Goal: Communication & Community: Answer question/provide support

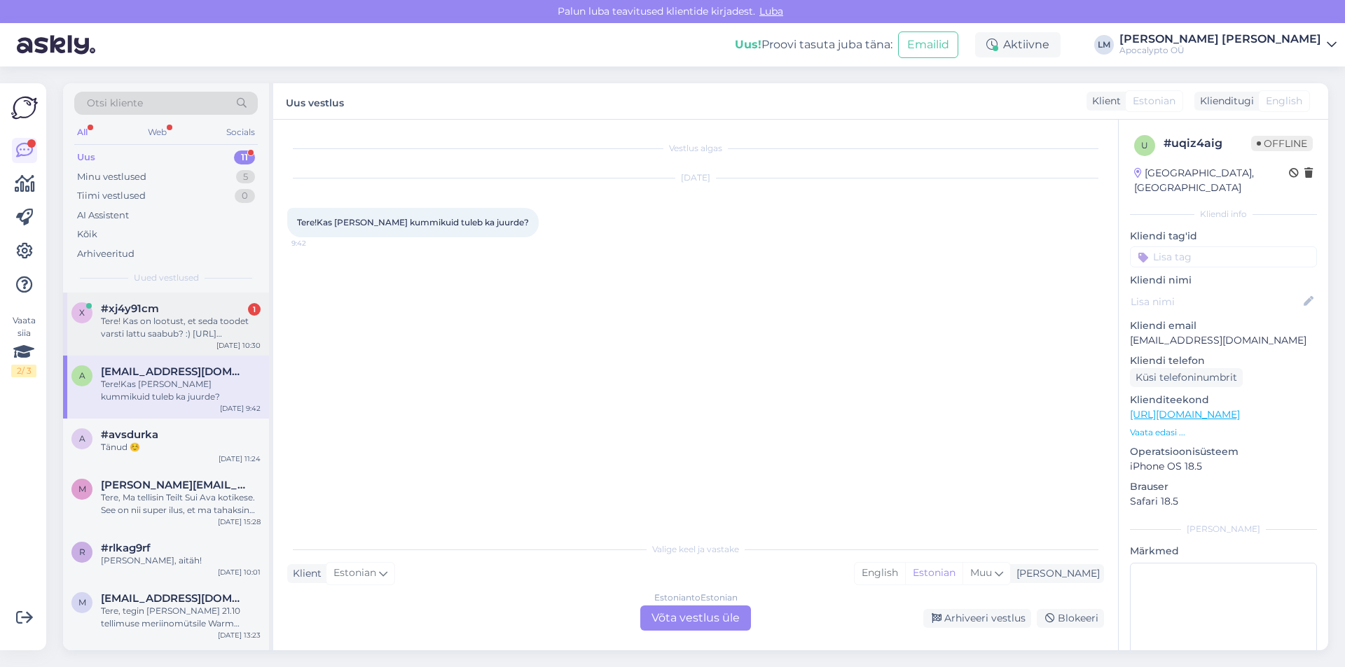
click at [153, 317] on div "Tere! Kas on lootust, et seda toodet varsti lattu saabub? :) [URL][DOMAIN_NAME]" at bounding box center [181, 327] width 160 height 25
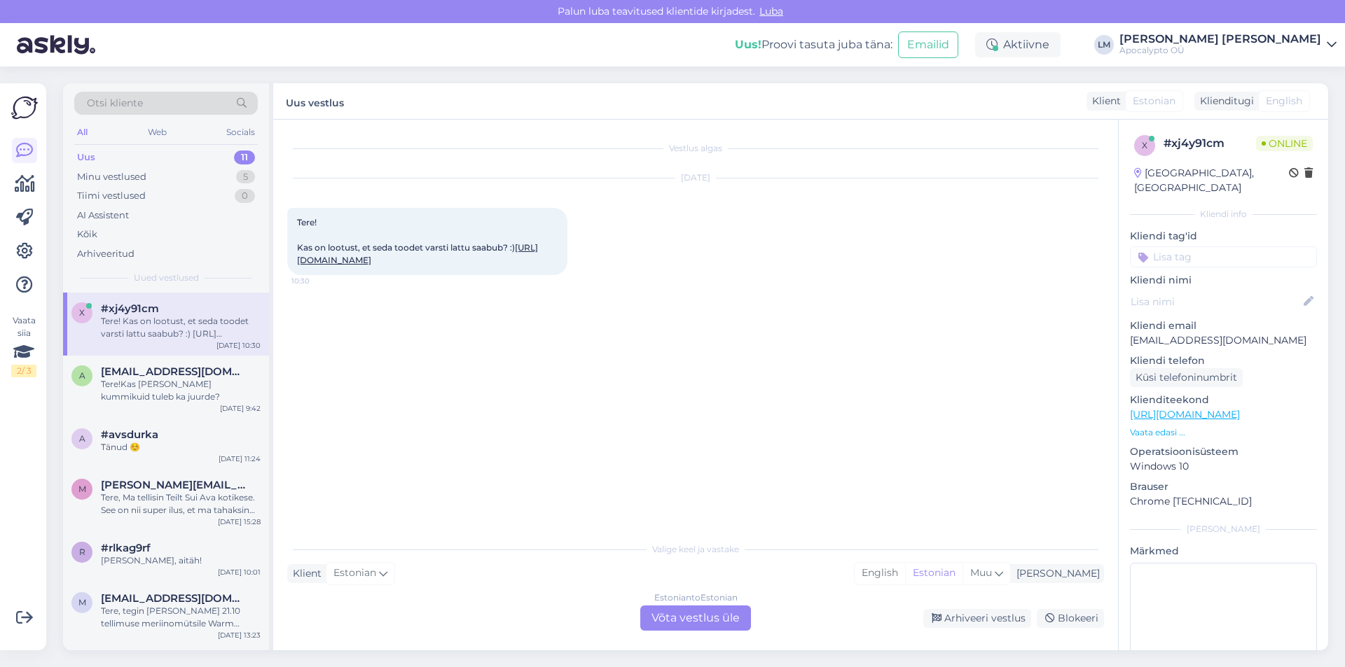
click at [436, 258] on link "[URL][DOMAIN_NAME]" at bounding box center [417, 253] width 241 height 23
click at [683, 618] on div "Estonian to Estonian Võta vestlus üle" at bounding box center [695, 618] width 111 height 25
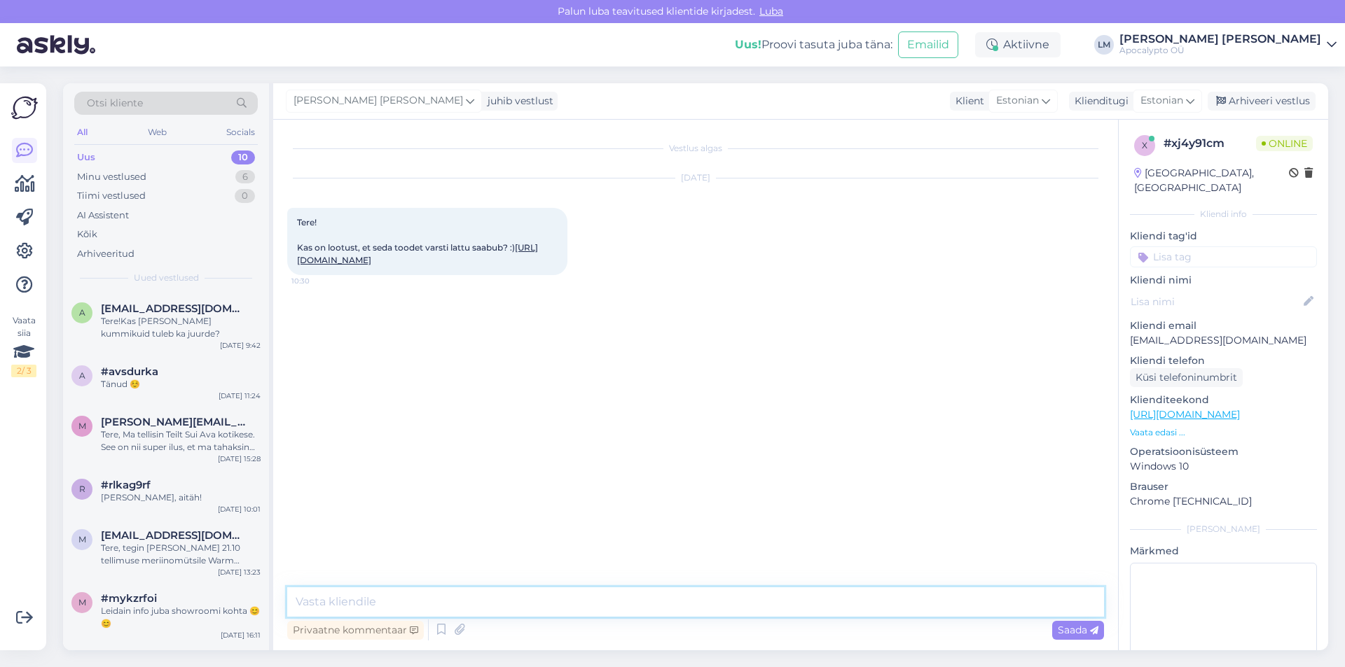
click at [375, 604] on textarea at bounding box center [695, 602] width 817 height 29
type textarea "T"
click at [152, 317] on div "Tere!Kas [PERSON_NAME] kummikuid tuleb ka juurde?" at bounding box center [181, 327] width 160 height 25
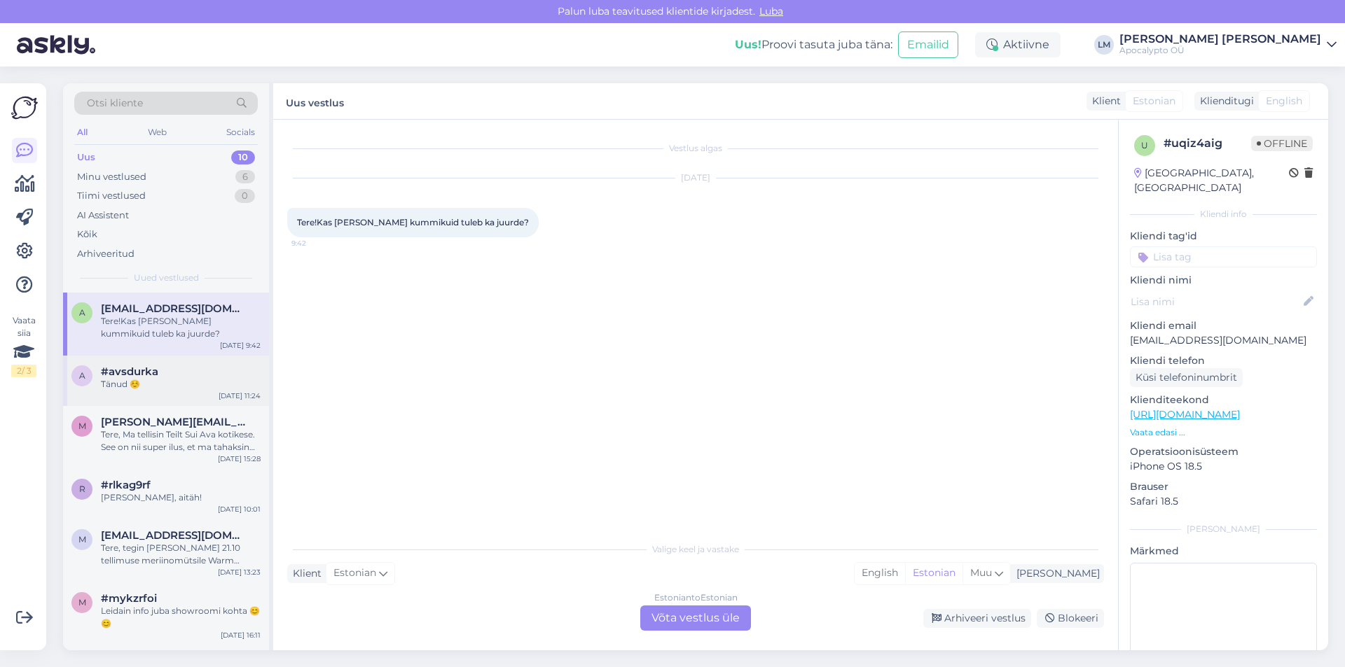
click at [159, 377] on div "#avsdurka" at bounding box center [181, 372] width 160 height 13
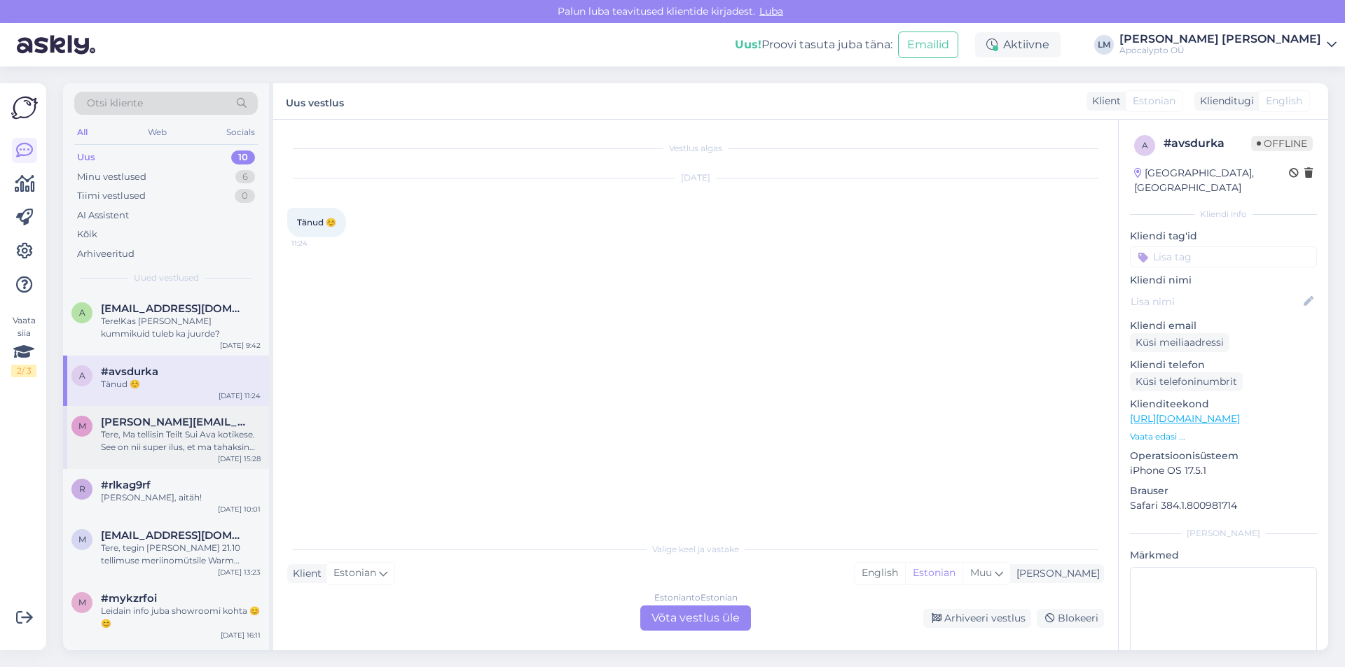
click at [148, 433] on div "Tere, Ma tellisin Teilt Sui Ava kotikese. See on nii super ilus, et ma tahaksin…" at bounding box center [181, 441] width 160 height 25
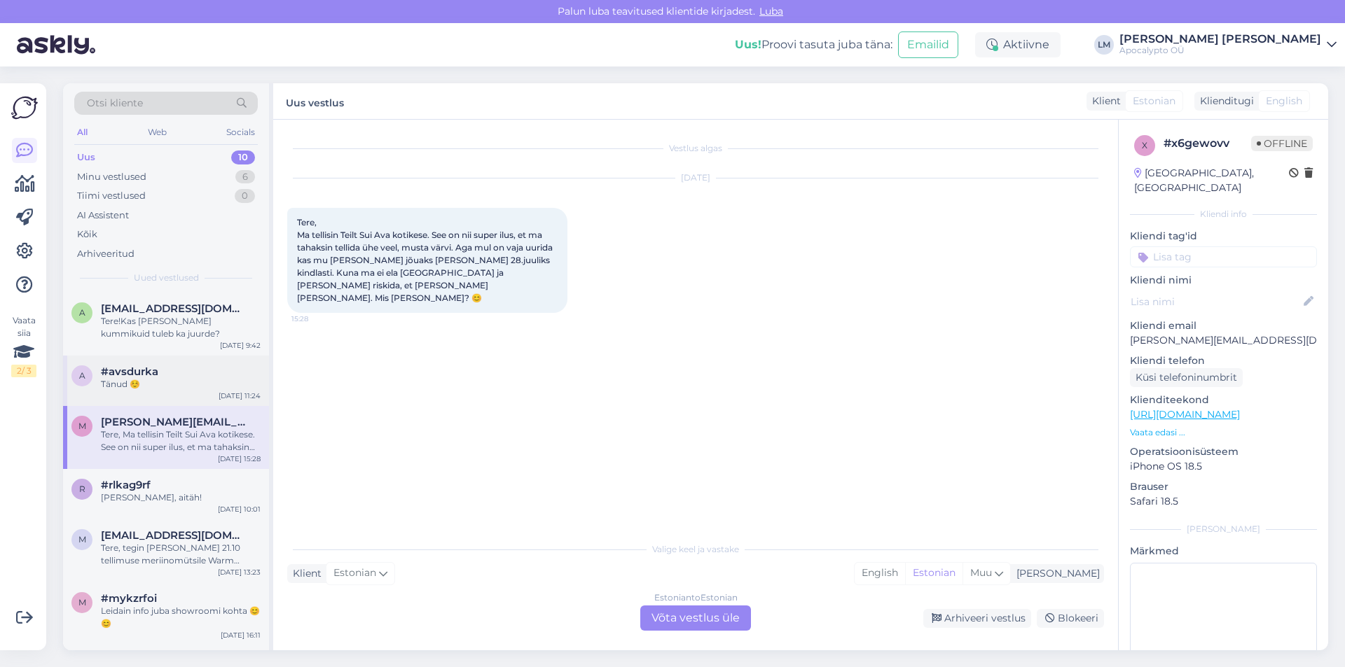
click at [160, 376] on div "#avsdurka" at bounding box center [181, 372] width 160 height 13
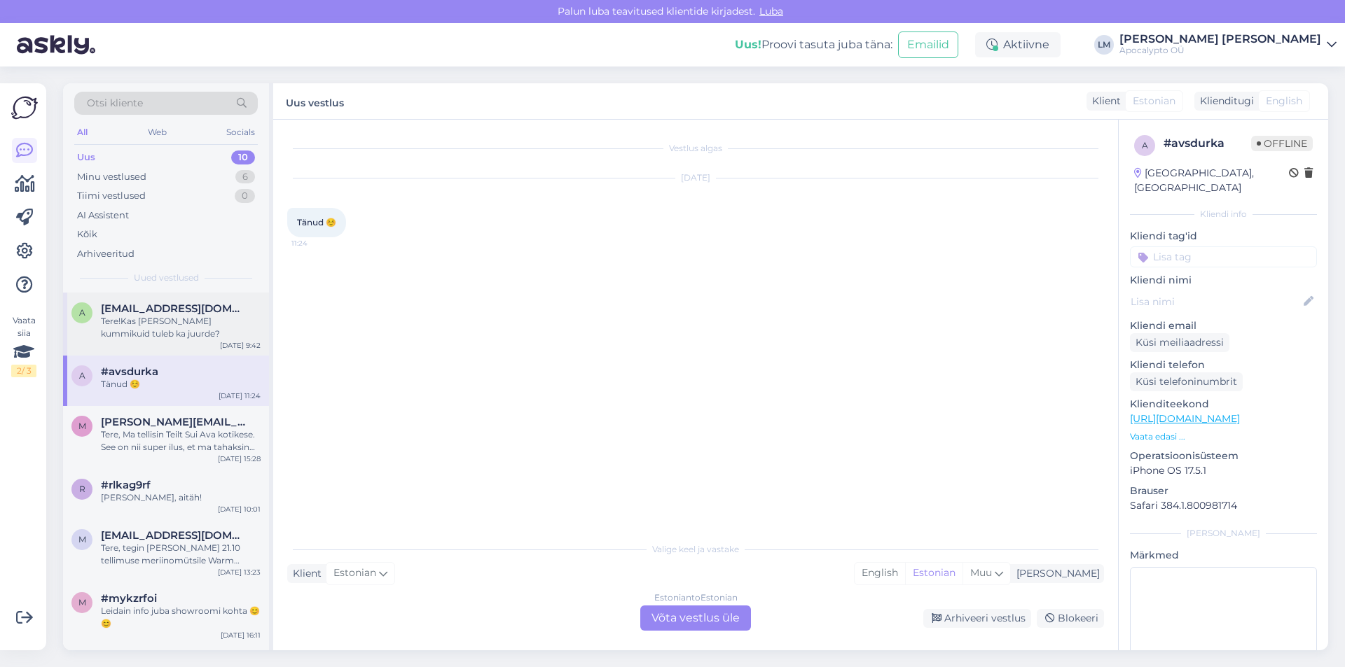
click at [153, 308] on span "[EMAIL_ADDRESS][DOMAIN_NAME]" at bounding box center [174, 309] width 146 height 13
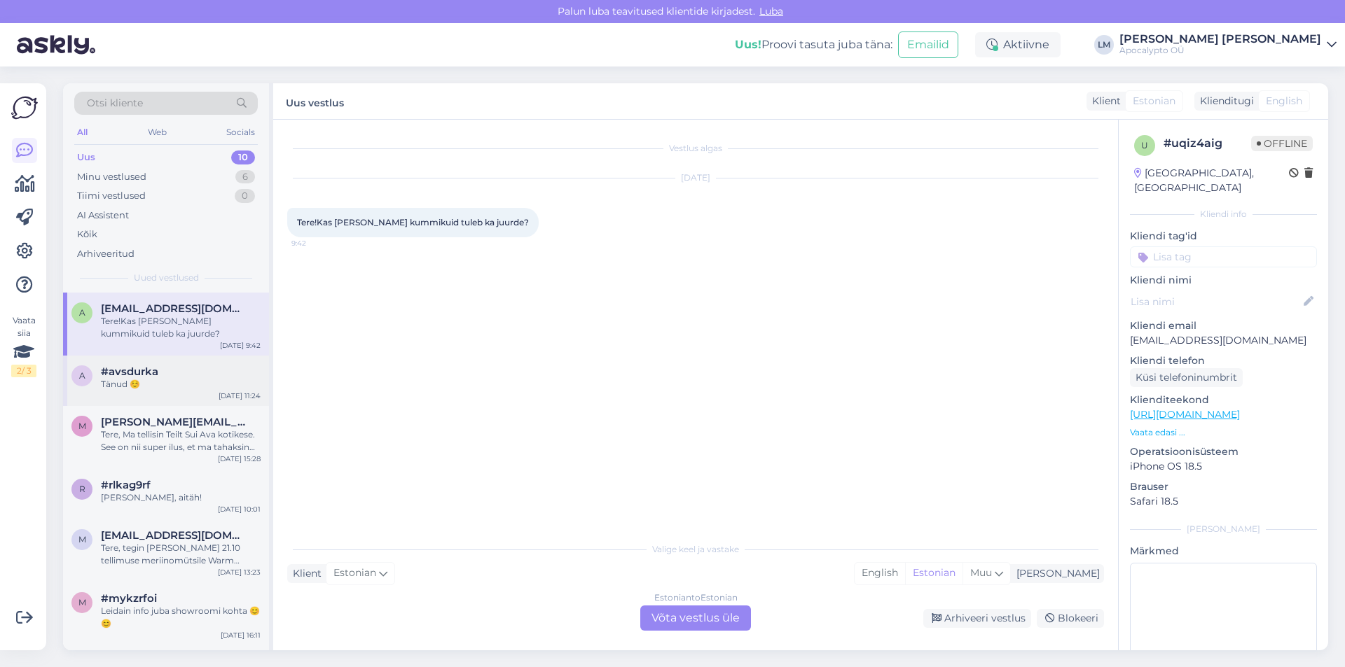
click at [159, 374] on div "#avsdurka" at bounding box center [181, 372] width 160 height 13
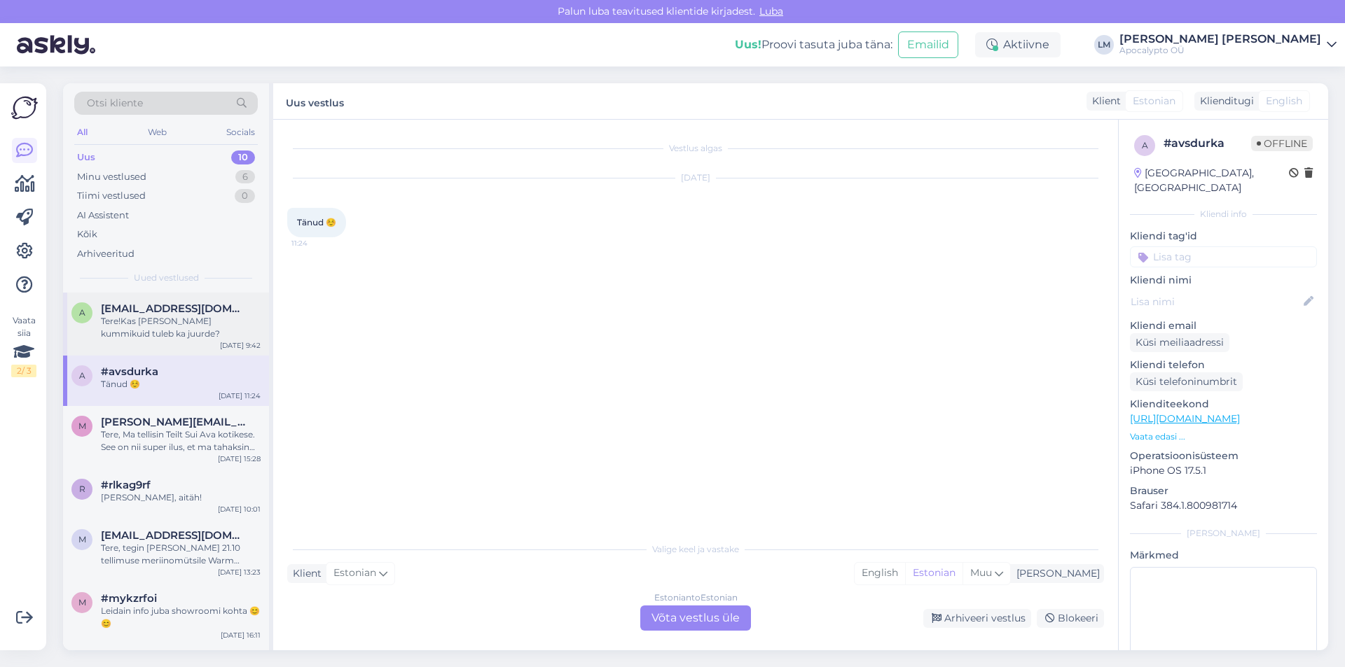
click at [193, 324] on div "Tere!Kas [PERSON_NAME] kummikuid tuleb ka juurde?" at bounding box center [181, 327] width 160 height 25
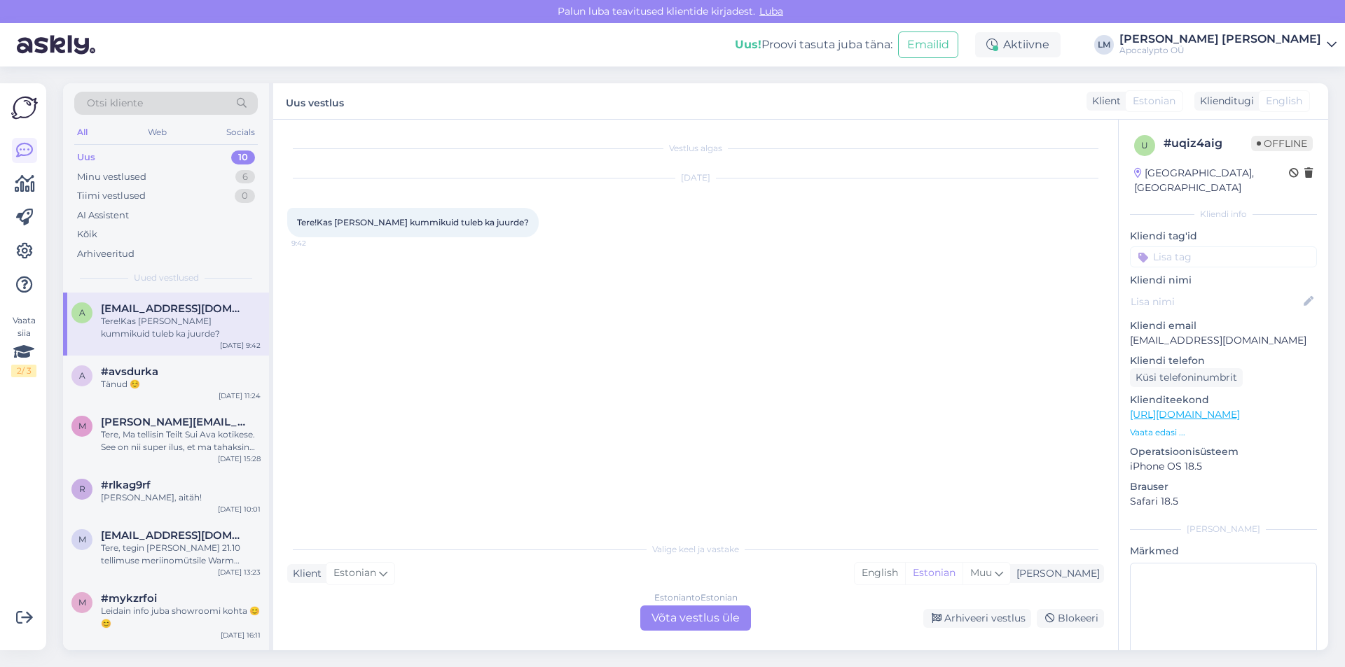
click at [702, 616] on div "Estonian to Estonian Võta vestlus üle" at bounding box center [695, 618] width 111 height 25
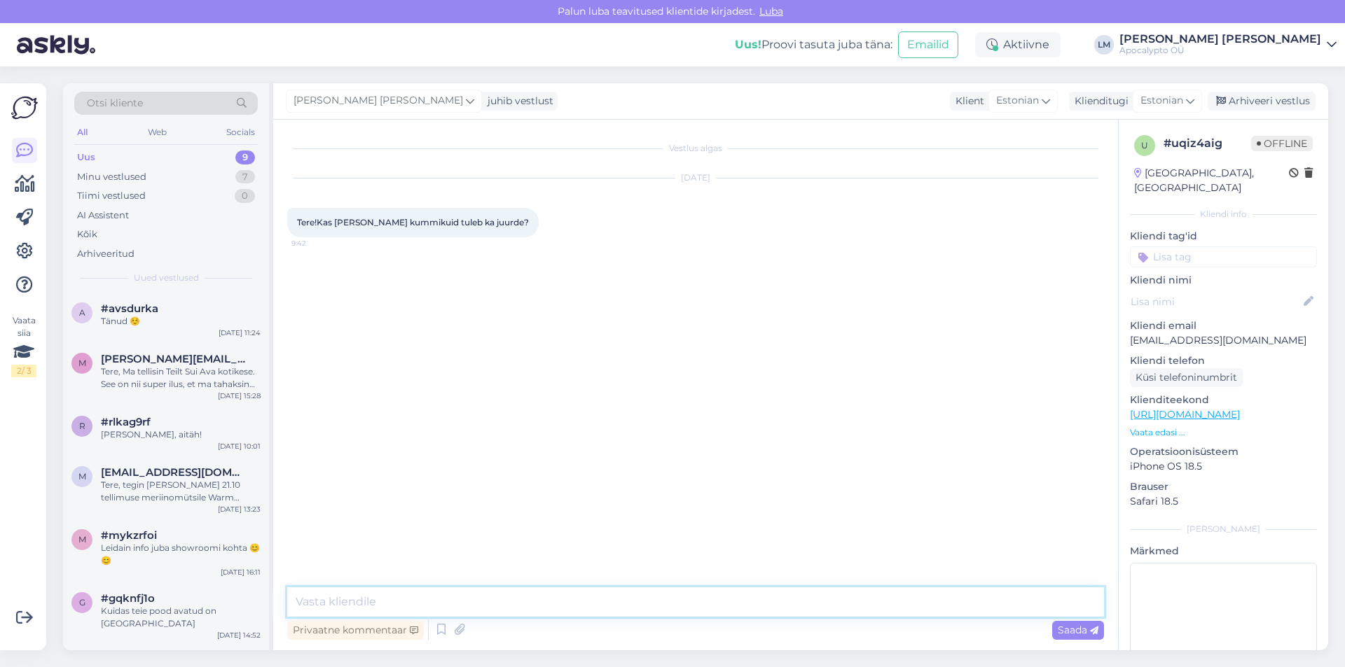
click at [460, 596] on textarea at bounding box center [695, 602] width 817 height 29
type textarea "Tere. Soovitud kummikuid tuelb meil juurde suuruses 36-41 :)"
click at [1064, 627] on span "Saada" at bounding box center [1077, 630] width 41 height 13
click at [176, 366] on div "Tere, Ma tellisin Teilt Sui Ava kotikese. See on nii super ilus, et ma tahaksin…" at bounding box center [181, 378] width 160 height 25
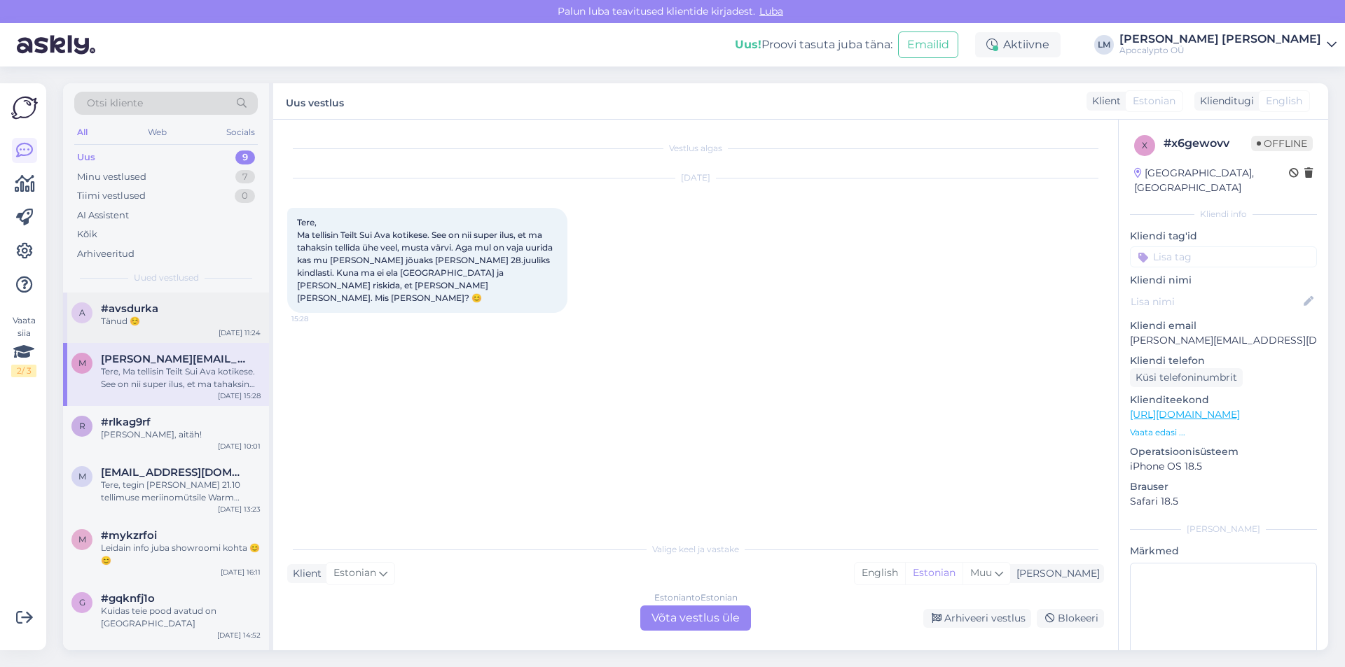
click at [167, 320] on div "Tänud ☺️" at bounding box center [181, 321] width 160 height 13
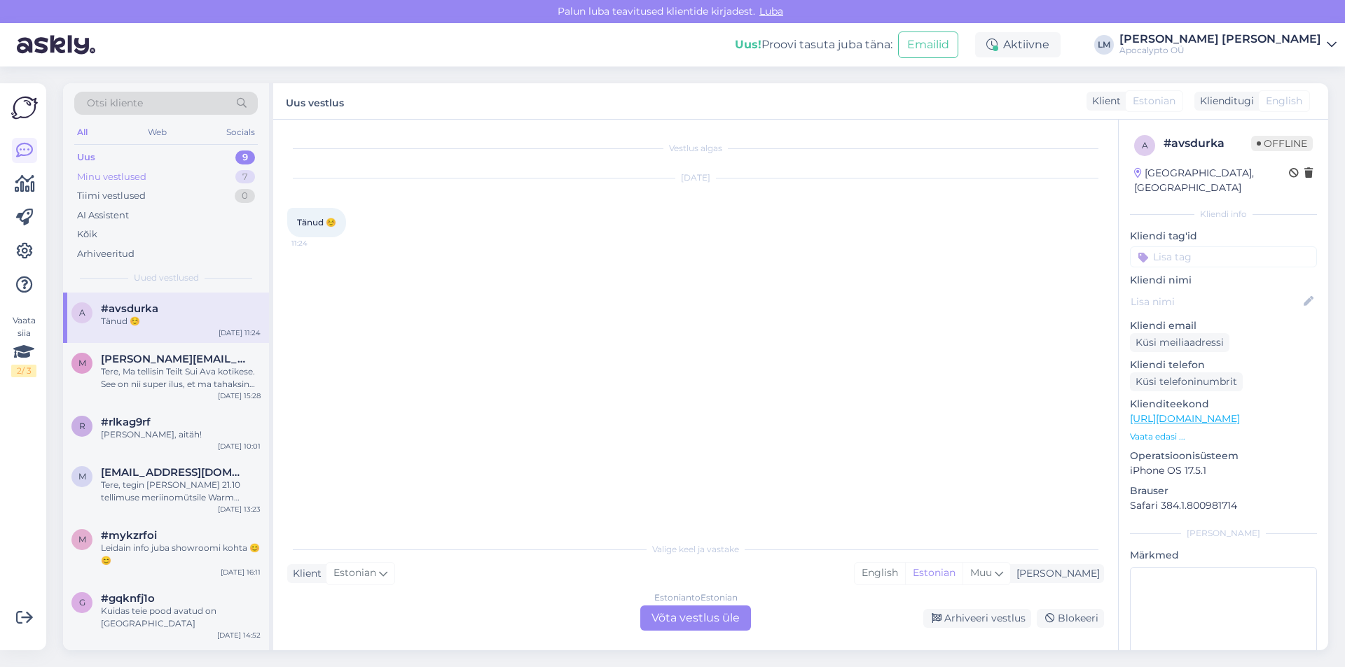
click at [133, 176] on div "Minu vestlused" at bounding box center [111, 177] width 69 height 14
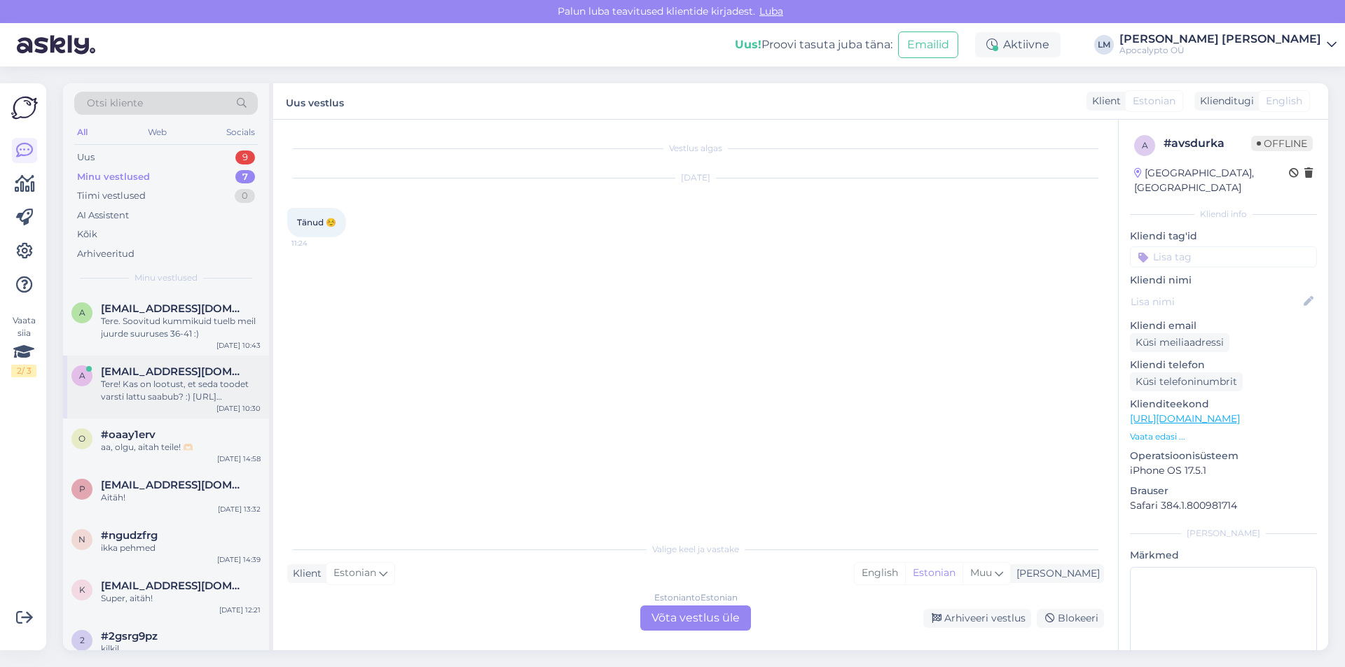
click at [139, 401] on div "Tere! Kas on lootust, et seda toodet varsti lattu saabub? :) [URL][DOMAIN_NAME]" at bounding box center [181, 390] width 160 height 25
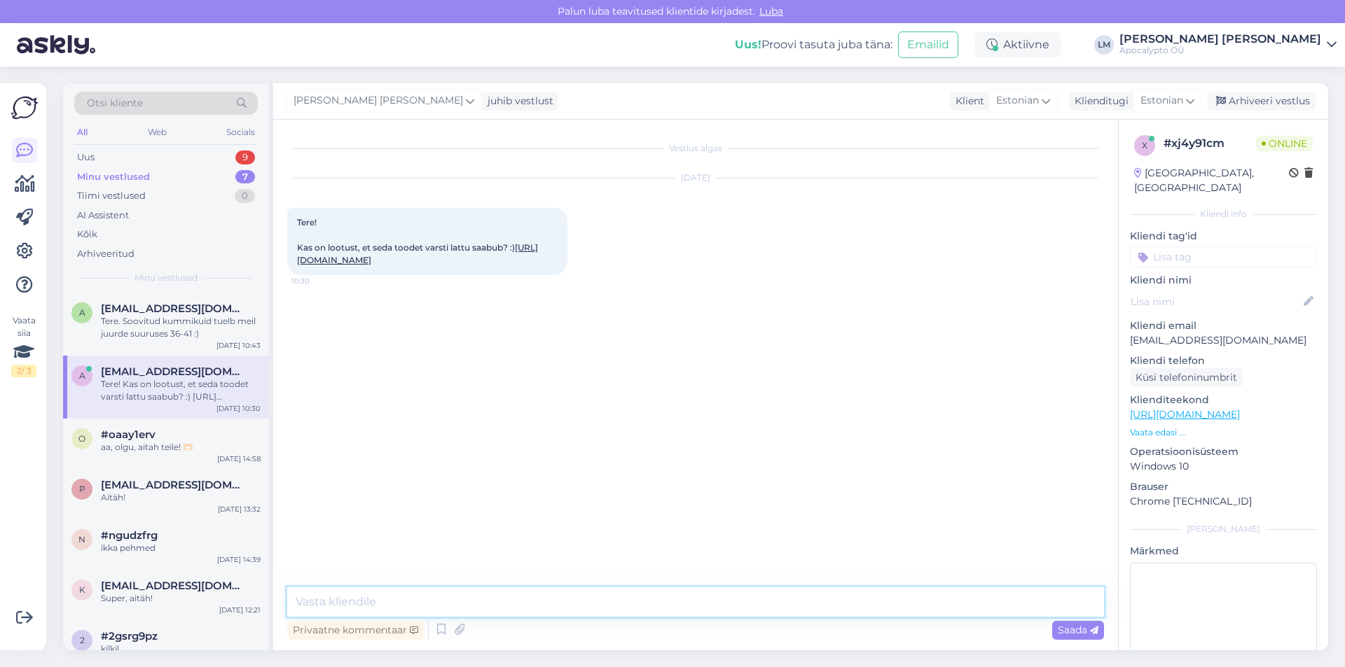
click at [398, 594] on textarea at bounding box center [695, 602] width 817 height 29
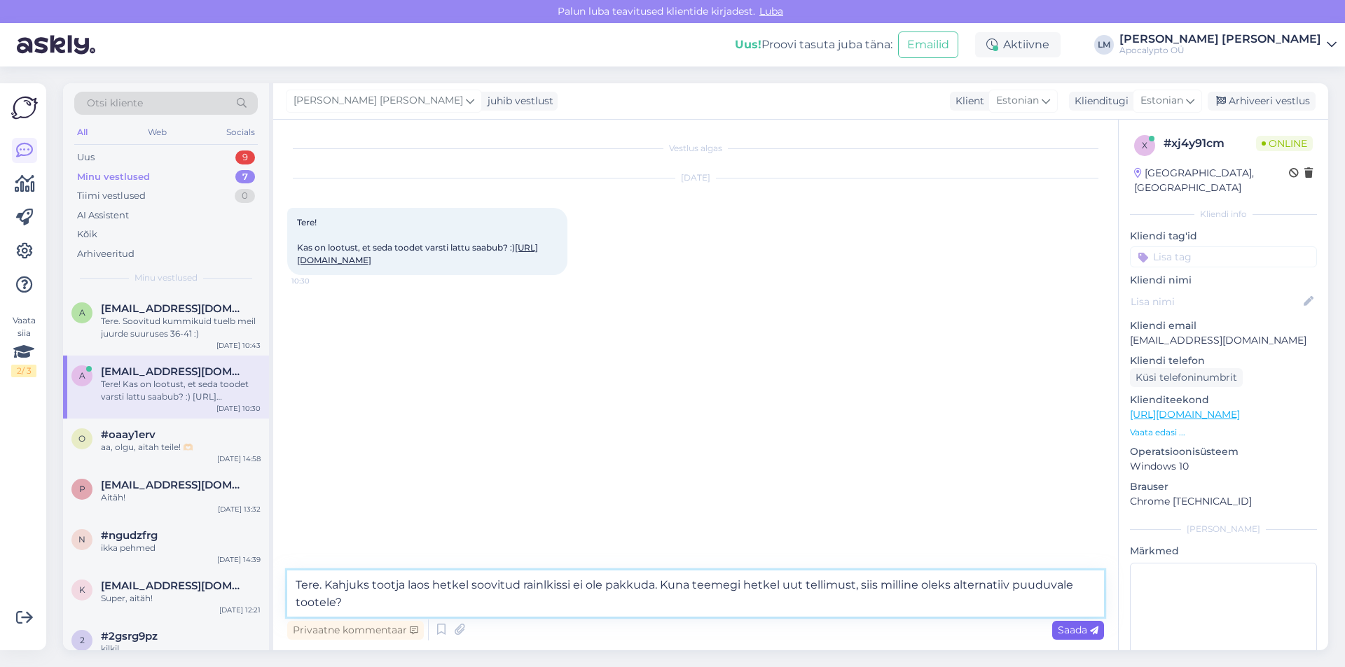
type textarea "Tere. Kahjuks tootja laos hetkel soovitud rainlkissi ei ole pakkuda. Kuna teeme…"
click at [1075, 630] on span "Saada" at bounding box center [1077, 630] width 41 height 13
